Goal: Task Accomplishment & Management: Manage account settings

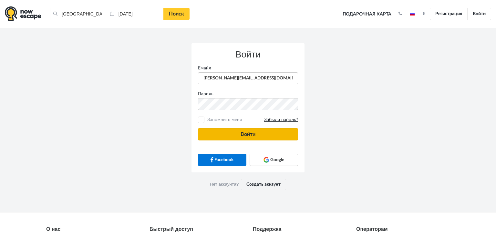
type input "anatoly@imaginaris.ee"
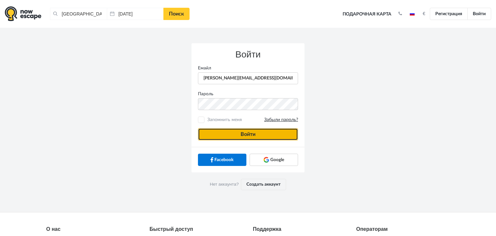
click at [223, 136] on button "Войти" at bounding box center [248, 134] width 100 height 12
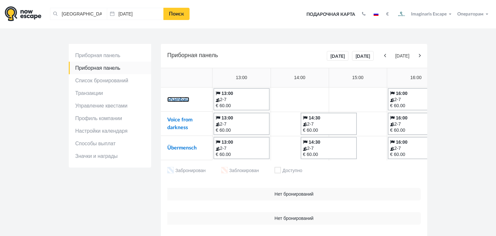
click at [173, 100] on link "Shambala" at bounding box center [178, 99] width 22 height 5
click at [177, 118] on link "Voice from darkness" at bounding box center [179, 123] width 25 height 13
click at [174, 148] on link "Übermensch" at bounding box center [181, 147] width 29 height 5
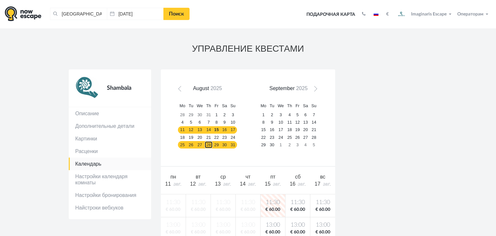
click at [208, 145] on link "28" at bounding box center [208, 144] width 8 height 7
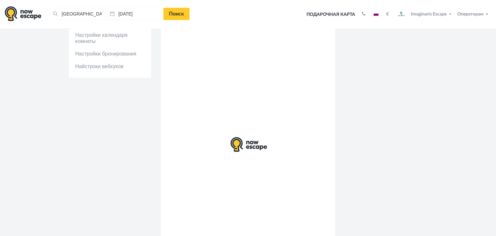
scroll to position [142, 0]
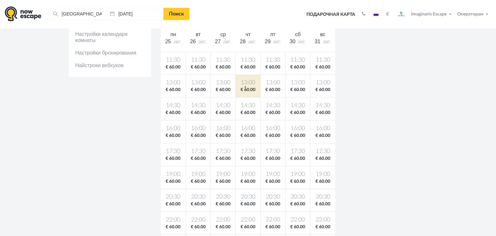
click at [245, 86] on span "13:00" at bounding box center [248, 83] width 22 height 8
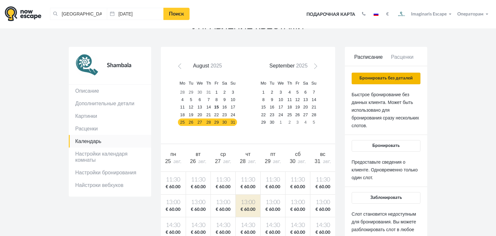
scroll to position [21, 0]
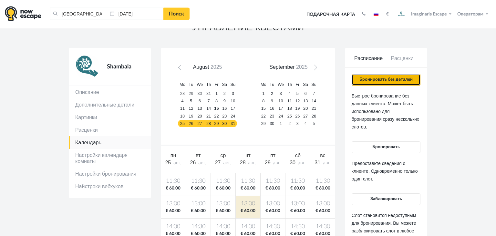
click at [377, 81] on button "Бронировать без деталей" at bounding box center [385, 80] width 69 height 12
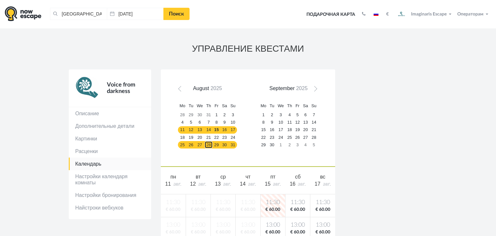
click at [212, 143] on link "28" at bounding box center [208, 144] width 8 height 7
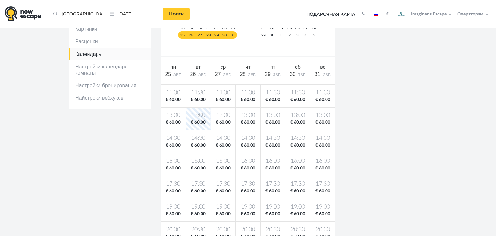
scroll to position [110, 0]
click at [247, 122] on span "€ 60.00" at bounding box center [248, 122] width 22 height 6
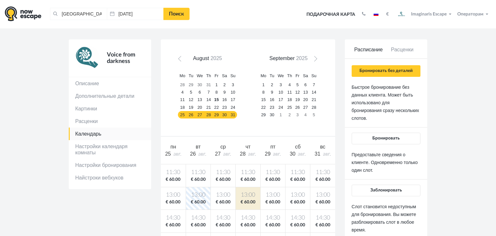
scroll to position [26, 0]
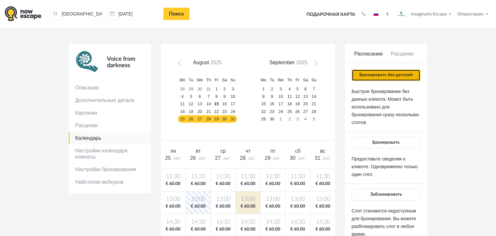
click at [375, 73] on button "Бронировать без деталей" at bounding box center [385, 75] width 69 height 12
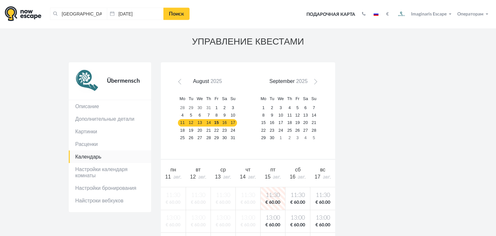
scroll to position [7, 0]
click at [207, 137] on link "28" at bounding box center [208, 137] width 8 height 7
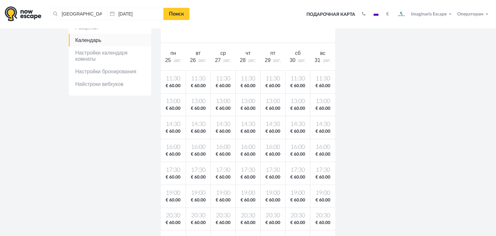
scroll to position [124, 0]
click at [247, 95] on body "[GEOGRAPHIC_DATA], [GEOGRAPHIC_DATA] Очистить все [GEOGRAPHIC_DATA], [GEOGRAPHI…" at bounding box center [248, 199] width 496 height 646
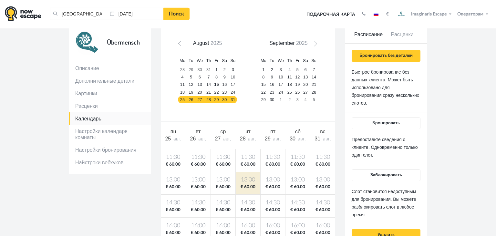
scroll to position [44, 0]
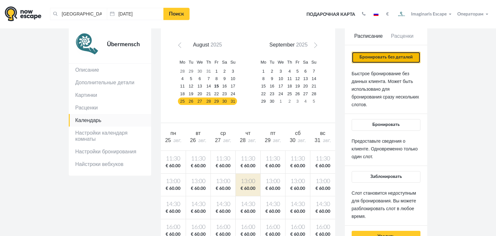
click at [365, 58] on button "Бронировать без деталей" at bounding box center [385, 58] width 69 height 12
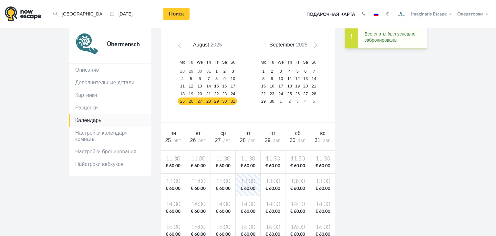
scroll to position [0, 0]
